Goal: Task Accomplishment & Management: Complete application form

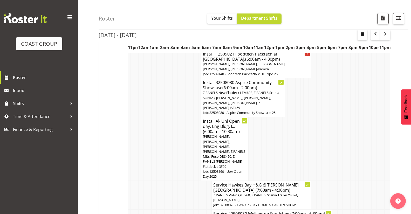
scroll to position [778, 0]
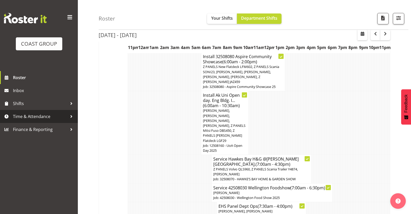
click at [34, 117] on span "Time & Attendance" at bounding box center [40, 117] width 54 height 8
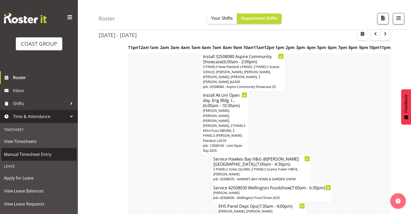
click at [40, 153] on span "Manual Timesheet Entry" at bounding box center [39, 154] width 70 height 8
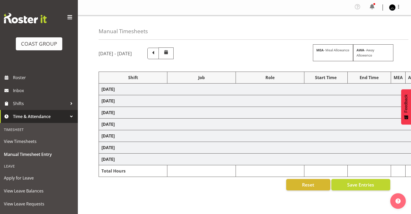
select select "78419"
select select "8514"
select select "78419"
select select "8514"
select select "78419"
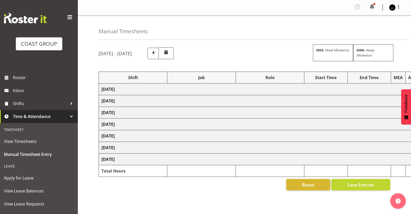
select select "8514"
select select "78419"
select select "8514"
select select "78419"
select select "8514"
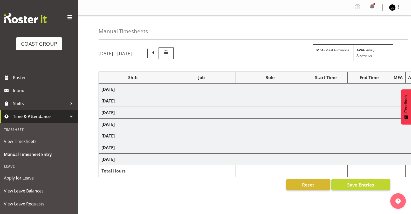
select select "78040"
select select "69"
select select "14"
select select "30"
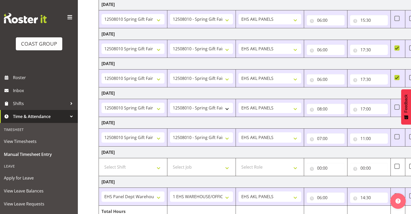
scroll to position [109, 0]
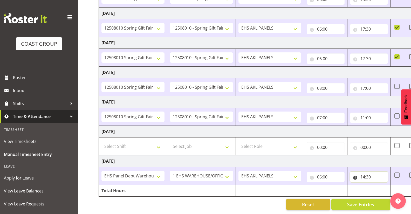
click at [363, 174] on input "14:30" at bounding box center [369, 177] width 38 height 10
click at [384, 160] on td "[DATE]" at bounding box center [280, 161] width 363 height 12
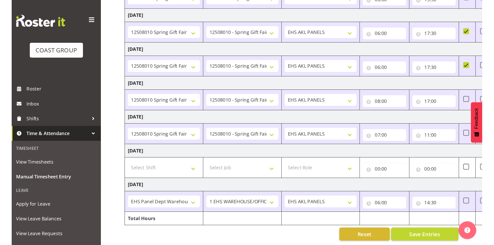
scroll to position [78, 0]
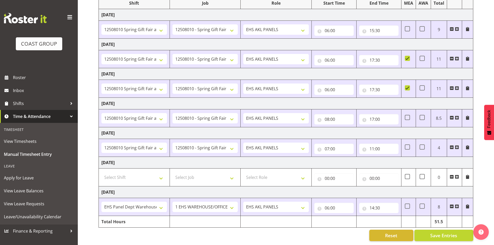
click at [411, 204] on span at bounding box center [457, 206] width 4 height 4
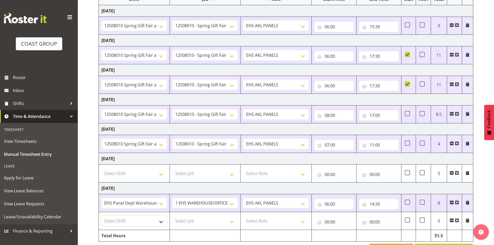
click at [151, 214] on select "Select Shift # Fieldays--[GEOGRAPHIC_DATA]. # Install Hutchwilco Boat Show at […" at bounding box center [134, 221] width 66 height 10
select select "78419"
click at [150, 214] on select "# Fieldays--[GEOGRAPHIC_DATA]. # Install Hutchwilco Boat Show at [GEOGRAPHIC_DA…" at bounding box center [134, 221] width 66 height 10
click at [183, 214] on select "Select Job 1 Carlton Events 1 [PERSON_NAME][GEOGRAPHIC_DATA] 1 [PERSON_NAME][GE…" at bounding box center [206, 221] width 66 height 10
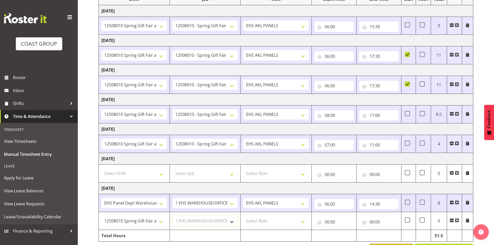
click at [173, 214] on select "Select Job 1 Carlton Events 1 [PERSON_NAME][GEOGRAPHIC_DATA] 1 [PERSON_NAME][GE…" at bounding box center [206, 221] width 66 height 10
click at [215, 214] on select "1 Carlton Events 1 [PERSON_NAME] 1 [PERSON_NAME][GEOGRAPHIC_DATA] 1 EHS WAREHOU…" at bounding box center [206, 221] width 66 height 10
select select "8514"
click at [173, 214] on select "1 Carlton Events 1 [PERSON_NAME] 1 [PERSON_NAME][GEOGRAPHIC_DATA] 1 EHS WAREHOU…" at bounding box center [206, 221] width 66 height 10
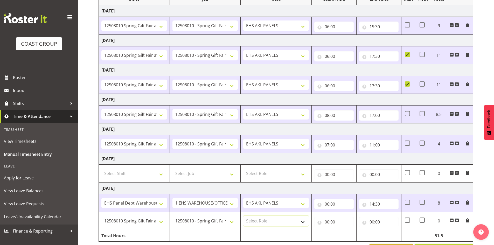
click at [253, 214] on select "Select Role EHS AKL PANELS" at bounding box center [276, 221] width 66 height 10
select select "188"
click at [243, 214] on select "Select Role EHS AKL PANELS" at bounding box center [276, 221] width 66 height 10
click at [329, 214] on input "00:00" at bounding box center [333, 222] width 39 height 10
click at [348, 214] on select "00 01 02 03 04 05 06 07 08 09 10 11 12 13 14 15 16 17 18 19 20 21 22 23" at bounding box center [350, 235] width 12 height 10
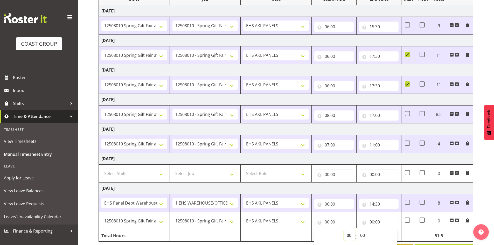
select select "14"
click at [344, 214] on select "00 01 02 03 04 05 06 07 08 09 10 11 12 13 14 15 16 17 18 19 20 21 22 23" at bounding box center [350, 235] width 12 height 10
type input "14:00"
click at [366, 214] on select "00 01 02 03 04 05 06 07 08 09 10 11 12 13 14 15 16 17 18 19 20 21 22 23 24 25 2…" at bounding box center [364, 235] width 12 height 10
select select "30"
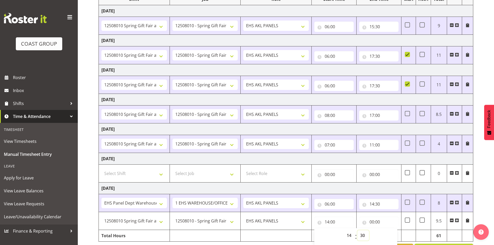
click at [358, 214] on select "00 01 02 03 04 05 06 07 08 09 10 11 12 13 14 15 16 17 18 19 20 21 22 23 24 25 2…" at bounding box center [364, 235] width 12 height 10
type input "14:30"
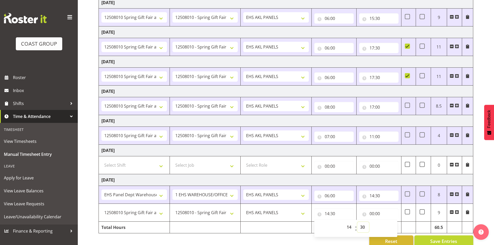
scroll to position [96, 0]
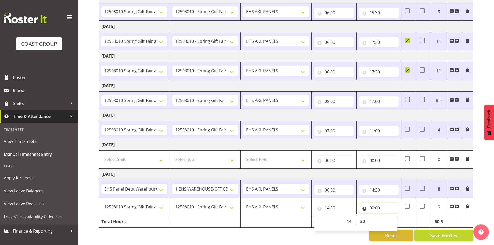
click at [373, 205] on input "00:00" at bounding box center [378, 208] width 39 height 10
click at [392, 214] on select "00 01 02 03 04 05 06 07 08 09 10 11 12 13 14 15 16 17 18 19 20 21 22 23" at bounding box center [395, 221] width 12 height 10
select select "17"
click at [389, 214] on select "00 01 02 03 04 05 06 07 08 09 10 11 12 13 14 15 16 17 18 19 20 21 22 23" at bounding box center [395, 221] width 12 height 10
type input "17:00"
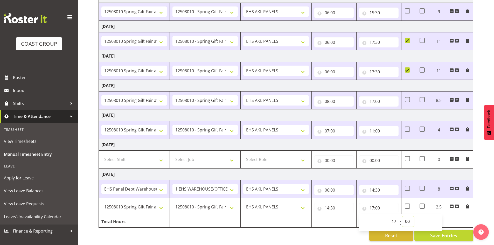
click at [409, 214] on select "00 01 02 03 04 05 06 07 08 09 10 11 12 13 14 15 16 17 18 19 20 21 22 23 24 25 2…" at bounding box center [408, 221] width 12 height 10
click at [350, 214] on td at bounding box center [334, 222] width 45 height 12
click at [411, 204] on span at bounding box center [457, 206] width 4 height 4
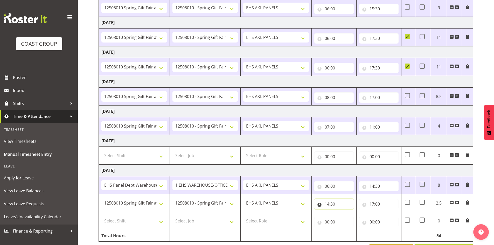
click at [329, 203] on input "14:30" at bounding box center [333, 204] width 39 height 10
click at [352, 214] on select "00 01 02 03 04 05 06 07 08 09 10 11 12 13 14 15 16 17 18 19 20 21 22 23" at bounding box center [350, 217] width 12 height 10
select select "15"
click at [344, 212] on select "00 01 02 03 04 05 06 07 08 09 10 11 12 13 14 15 16 17 18 19 20 21 22 23" at bounding box center [350, 217] width 12 height 10
type input "15:30"
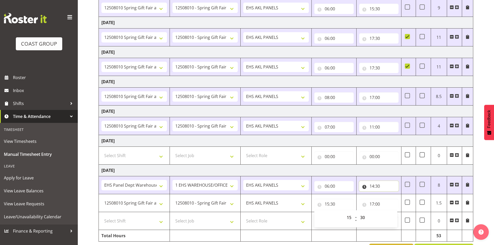
click at [370, 184] on input "14:30" at bounding box center [378, 186] width 39 height 10
click at [395, 200] on select "00 01 02 03 04 05 06 07 08 09 10 11 12 13 14 15 16 17 18 19 20 21 22 23" at bounding box center [395, 200] width 12 height 10
select select "15"
click at [389, 195] on select "00 01 02 03 04 05 06 07 08 09 10 11 12 13 14 15 16 17 18 19 20 21 22 23" at bounding box center [395, 200] width 12 height 10
type input "15:30"
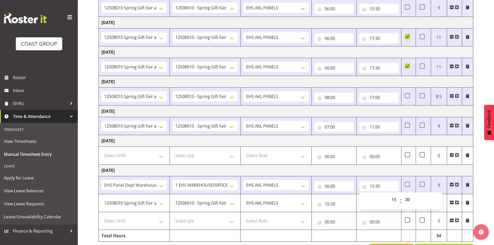
click at [381, 172] on td "[DATE]" at bounding box center [286, 171] width 375 height 12
click at [146, 214] on select "Select Shift # Fieldays--[GEOGRAPHIC_DATA]. # Install Hutchwilco Boat Show at […" at bounding box center [134, 221] width 66 height 10
select select "78457"
click at [101, 214] on select "Select Shift # Fieldays--[GEOGRAPHIC_DATA]. # Install Hutchwilco Boat Show at […" at bounding box center [134, 221] width 66 height 10
click at [195, 214] on select "Select Job 1 Carlton Events 1 [PERSON_NAME][GEOGRAPHIC_DATA] 1 [PERSON_NAME][GE…" at bounding box center [206, 221] width 66 height 10
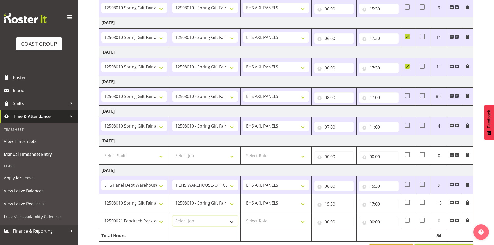
select select "69"
click at [173, 214] on select "Select Job 1 Carlton Events 1 [PERSON_NAME][GEOGRAPHIC_DATA] 1 [PERSON_NAME][GE…" at bounding box center [206, 221] width 66 height 10
click at [266, 214] on select "Select Role EHS AKL PANELS" at bounding box center [276, 221] width 66 height 10
select select "188"
click at [243, 214] on select "Select Role EHS AKL PANELS" at bounding box center [276, 221] width 66 height 10
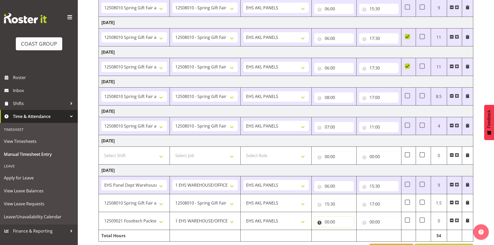
click at [331, 214] on input "00:00" at bounding box center [333, 222] width 39 height 10
click at [350, 214] on select "00 01 02 03 04 05 06 07 08 09 10 11 12 13 14 15 16 17 18 19 20 21 22 23" at bounding box center [350, 235] width 12 height 10
select select "20"
click at [344, 214] on select "00 01 02 03 04 05 06 07 08 09 10 11 12 13 14 15 16 17 18 19 20 21 22 23" at bounding box center [350, 235] width 12 height 10
type input "20:00"
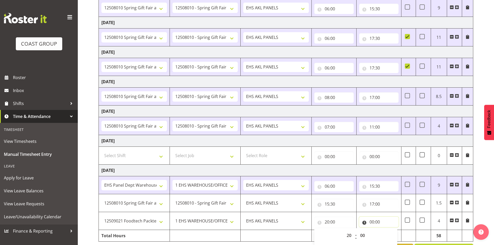
click at [371, 214] on input "00:00" at bounding box center [378, 222] width 39 height 10
click at [335, 214] on input "20:00" at bounding box center [333, 222] width 39 height 10
click at [377, 214] on input "00:00" at bounding box center [378, 222] width 39 height 10
click at [374, 214] on input "00:00" at bounding box center [378, 222] width 39 height 10
click at [373, 214] on input "00:00" at bounding box center [378, 222] width 39 height 10
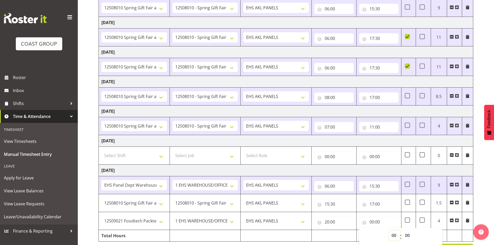
click at [392, 214] on select "00 01 02 03 04 05 06 07 08 09 10 11 12 13 14 15 16 17 18 19 20 21 22 23" at bounding box center [395, 235] width 12 height 10
select select "22"
click at [389, 214] on select "00 01 02 03 04 05 06 07 08 09 10 11 12 13 14 15 16 17 18 19 20 21 22 23" at bounding box center [395, 235] width 12 height 10
type input "22:00"
click at [403, 214] on select "00 01 02 03 04 05 06 07 08 09 10 11 12 13 14 15 16 17 18 19 20 21 22 23 24 25 2…" at bounding box center [408, 235] width 12 height 10
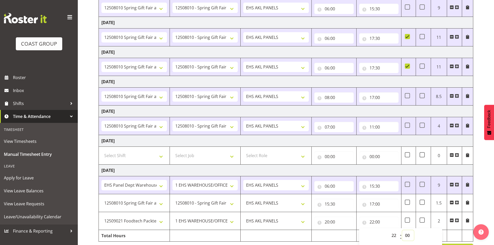
select select "30"
click at [402, 214] on select "00 01 02 03 04 05 06 07 08 09 10 11 12 13 14 15 16 17 18 19 20 21 22 23 24 25 2…" at bounding box center [408, 235] width 12 height 10
type input "22:30"
click at [411, 205] on div "[DATE] - [DATE] MEA - Meal Allowance AWA - Away Allowence Shift Job Role Start …" at bounding box center [297, 103] width 396 height 312
click at [407, 214] on span at bounding box center [407, 220] width 5 height 5
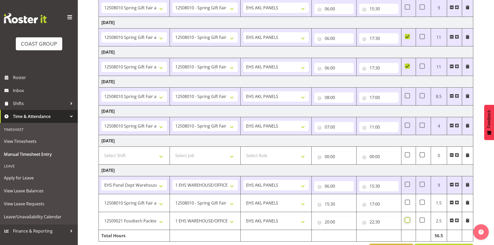
click at [407, 214] on input "checkbox" at bounding box center [406, 220] width 3 height 3
checkbox input "true"
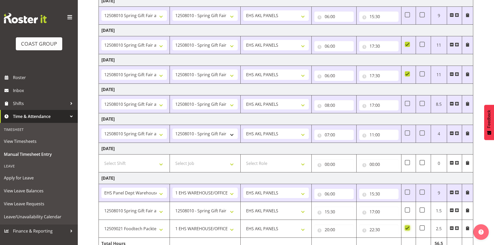
scroll to position [114, 0]
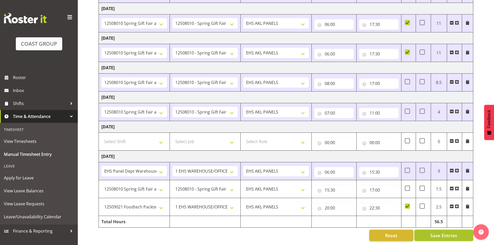
click at [411, 214] on span "Save Entries" at bounding box center [443, 235] width 27 height 7
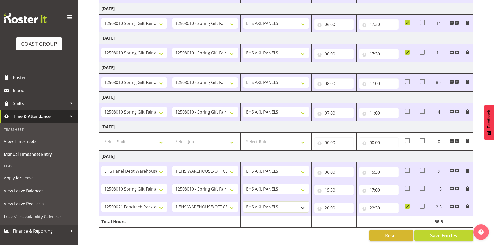
click at [276, 206] on select "EHS AKL PANELS" at bounding box center [276, 207] width 66 height 10
click at [277, 205] on select "EHS AKL PANELS" at bounding box center [276, 207] width 66 height 10
click at [232, 205] on select "1 Carlton Events 1 [PERSON_NAME] 1 [PERSON_NAME][GEOGRAPHIC_DATA] 1 EHS WAREHOU…" at bounding box center [206, 207] width 66 height 10
click at [212, 205] on select "1 Carlton Events 1 [PERSON_NAME] 1 [PERSON_NAME][GEOGRAPHIC_DATA] 1 EHS WAREHOU…" at bounding box center [206, 207] width 66 height 10
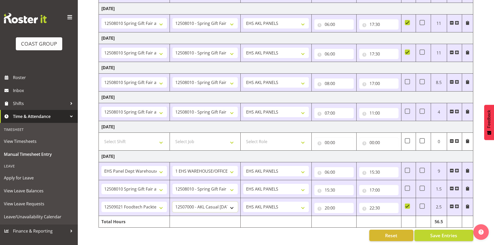
click at [173, 202] on select "1 Carlton Events 1 [PERSON_NAME] 1 [PERSON_NAME][GEOGRAPHIC_DATA] 1 EHS WAREHOU…" at bounding box center [206, 207] width 66 height 10
click at [200, 202] on select "1 Carlton Events 1 [PERSON_NAME] 1 [PERSON_NAME][GEOGRAPHIC_DATA] 1 EHS WAREHOU…" at bounding box center [206, 207] width 66 height 10
select select "7030"
click at [173, 202] on select "1 Carlton Events 1 [PERSON_NAME] 1 [PERSON_NAME][GEOGRAPHIC_DATA] 1 EHS WAREHOU…" at bounding box center [206, 207] width 66 height 10
click at [411, 214] on span "Save Entries" at bounding box center [443, 235] width 27 height 7
